Goal: Task Accomplishment & Management: Manage account settings

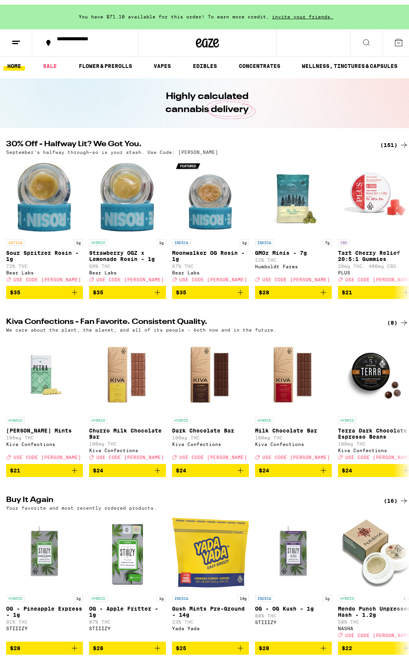
click at [17, 37] on icon at bounding box center [16, 37] width 9 height 9
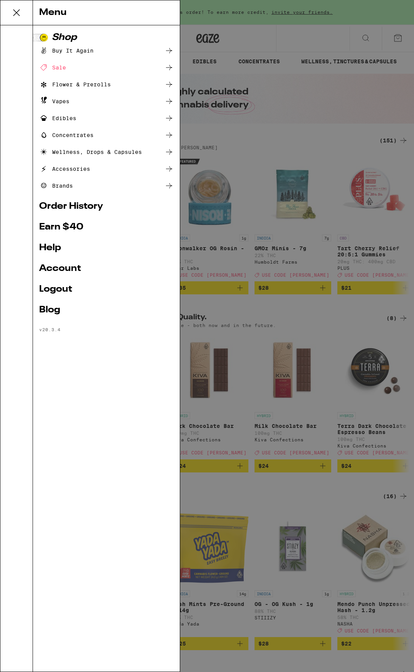
click at [117, 209] on link "Order History" at bounding box center [106, 206] width 135 height 9
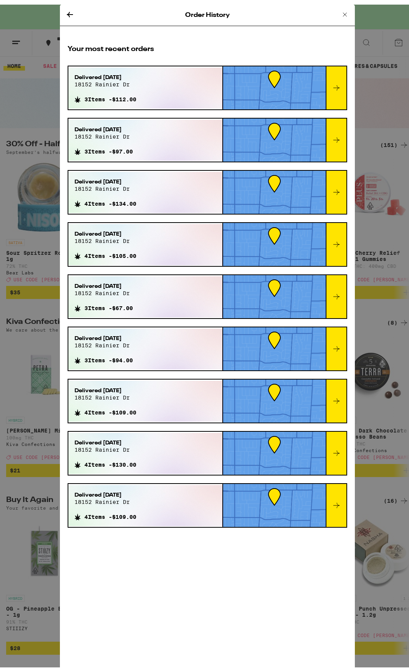
click at [30, 46] on div "Order History Your most recent orders Delivered [DATE] 18152 rainier dr 3 Items…" at bounding box center [207, 336] width 414 height 672
click at [341, 8] on icon at bounding box center [344, 9] width 9 height 9
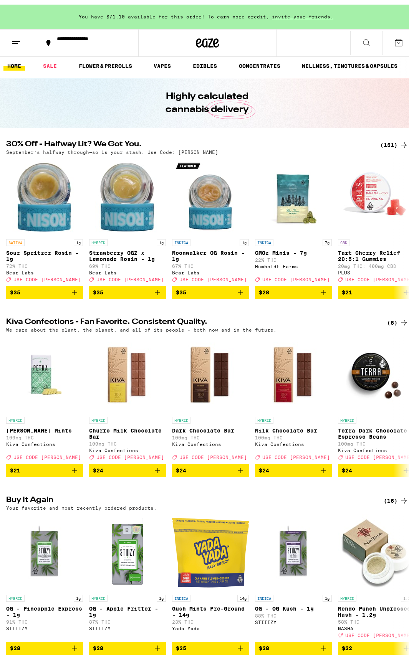
click at [14, 33] on icon at bounding box center [16, 37] width 9 height 9
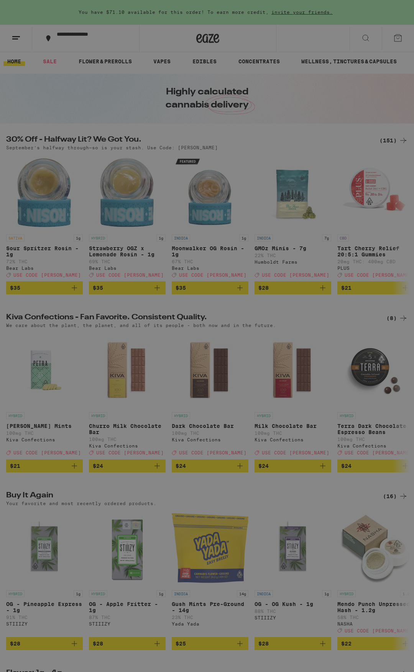
click at [75, 273] on link "Account" at bounding box center [106, 268] width 135 height 9
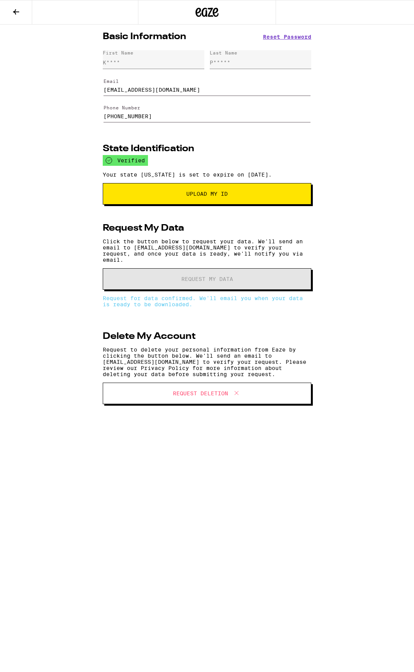
click at [18, 10] on icon at bounding box center [16, 11] width 9 height 9
